Goal: Entertainment & Leisure: Consume media (video, audio)

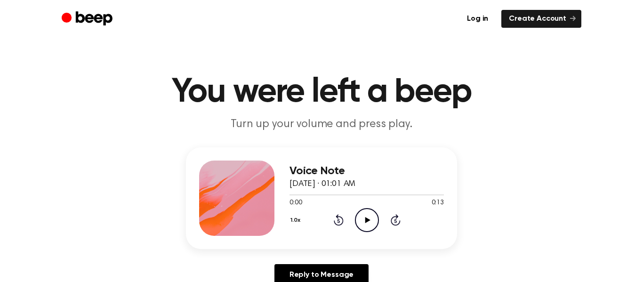
click at [363, 216] on icon "Play Audio" at bounding box center [367, 220] width 24 height 24
click at [369, 209] on icon "Play Audio" at bounding box center [367, 220] width 24 height 24
click at [369, 209] on icon "Pause Audio" at bounding box center [367, 220] width 24 height 24
click at [369, 209] on icon "Play Audio" at bounding box center [367, 220] width 24 height 24
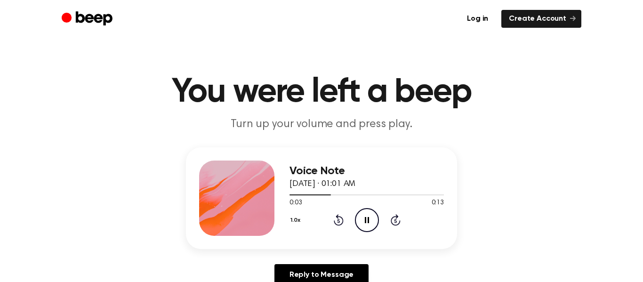
click at [369, 209] on icon "Pause Audio" at bounding box center [367, 220] width 24 height 24
click at [369, 209] on icon "Play Audio" at bounding box center [367, 220] width 24 height 24
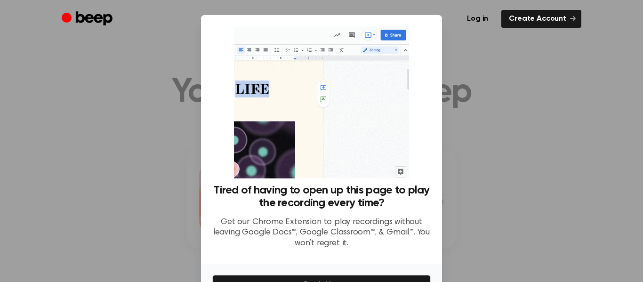
click at [489, 158] on div at bounding box center [321, 141] width 643 height 282
click at [172, 123] on div at bounding box center [321, 141] width 643 height 282
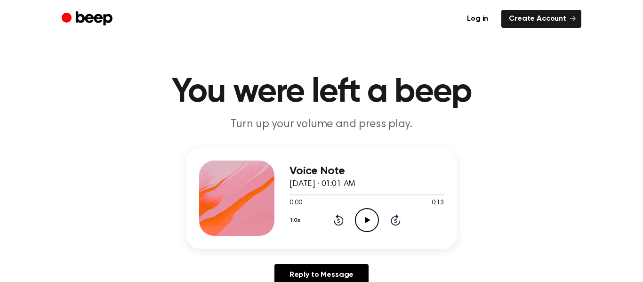
click at [357, 220] on icon "Play Audio" at bounding box center [367, 220] width 24 height 24
click at [357, 220] on icon "Pause Audio" at bounding box center [367, 220] width 24 height 24
click at [357, 220] on icon "Play Audio" at bounding box center [367, 220] width 24 height 24
click at [357, 220] on icon "Pause Audio" at bounding box center [367, 220] width 24 height 24
click at [294, 197] on div at bounding box center [366, 195] width 154 height 8
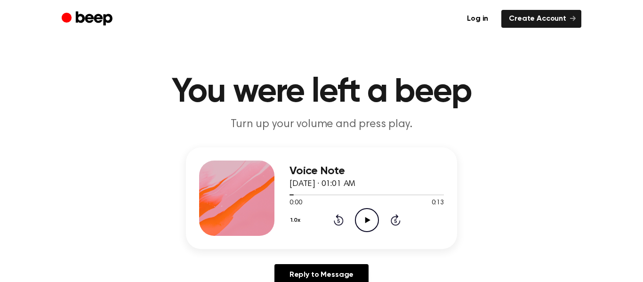
click at [366, 216] on icon "Play Audio" at bounding box center [367, 220] width 24 height 24
click at [366, 216] on icon "Pause Audio" at bounding box center [367, 220] width 24 height 24
click at [366, 216] on icon "Play Audio" at bounding box center [367, 220] width 24 height 24
click at [366, 216] on icon "Pause Audio" at bounding box center [367, 220] width 24 height 24
click at [366, 216] on icon "Play Audio" at bounding box center [367, 220] width 24 height 24
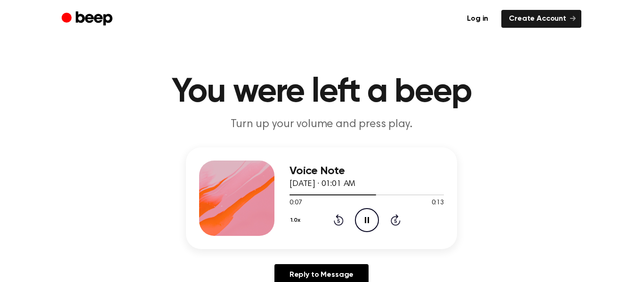
click at [366, 216] on icon "Pause Audio" at bounding box center [367, 220] width 24 height 24
click at [366, 216] on icon "Play Audio" at bounding box center [367, 220] width 24 height 24
click at [366, 216] on icon "Pause Audio" at bounding box center [367, 220] width 24 height 24
click at [366, 216] on icon "Play Audio" at bounding box center [367, 220] width 24 height 24
click at [366, 216] on icon "Pause Audio" at bounding box center [367, 220] width 24 height 24
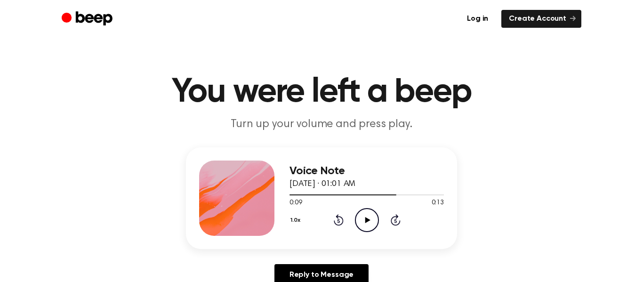
click at [366, 216] on icon "Play Audio" at bounding box center [367, 220] width 24 height 24
click at [366, 216] on icon "Pause Audio" at bounding box center [367, 220] width 24 height 24
click at [366, 216] on icon "Play Audio" at bounding box center [367, 220] width 24 height 24
click at [366, 216] on icon "Pause Audio" at bounding box center [367, 220] width 24 height 24
